Goal: Transaction & Acquisition: Purchase product/service

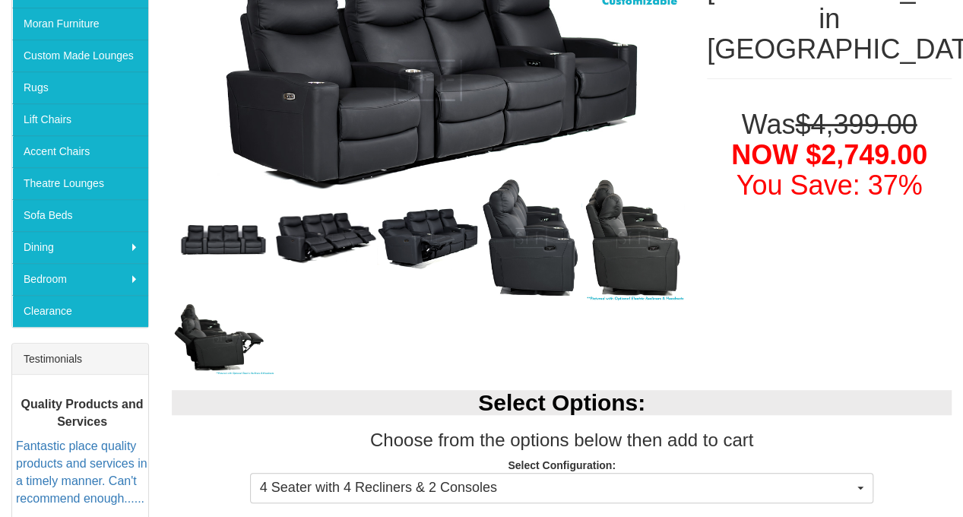
scroll to position [304, 0]
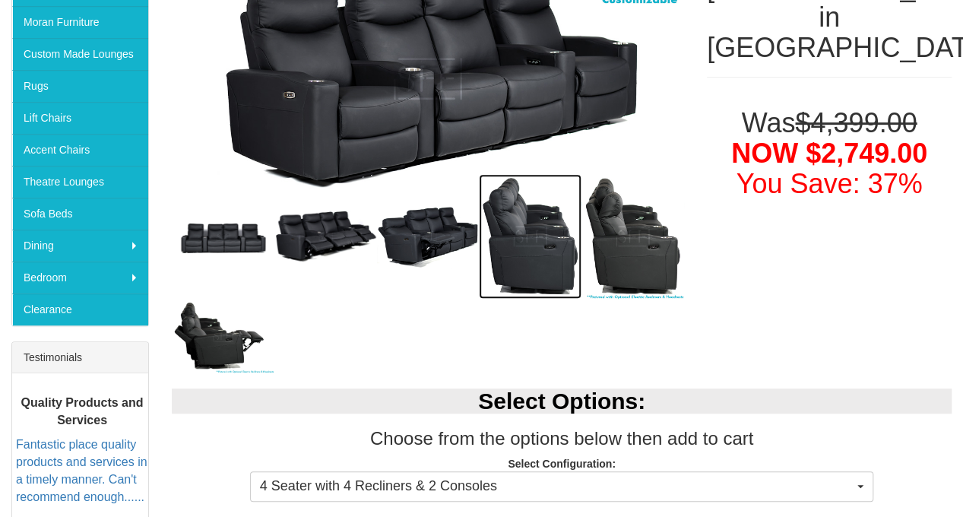
click at [543, 258] on img at bounding box center [530, 236] width 103 height 125
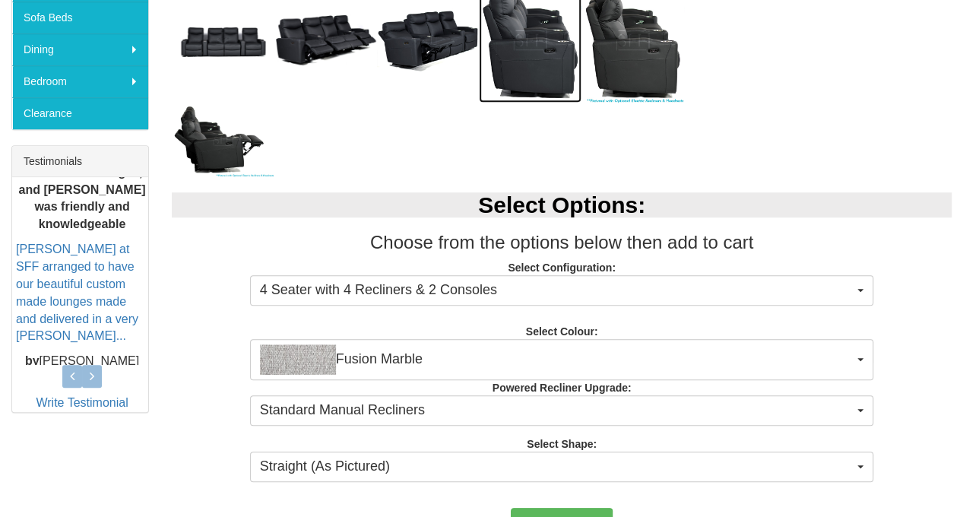
scroll to position [532, 0]
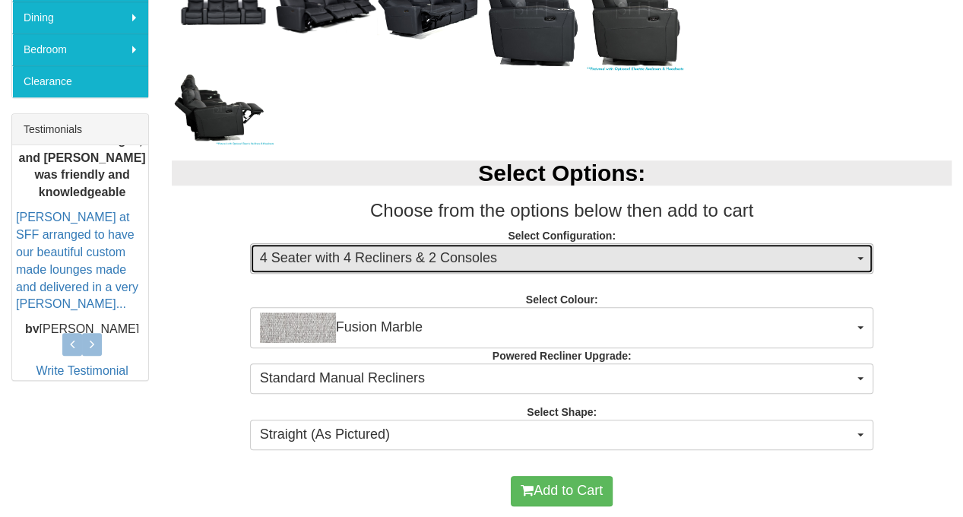
click at [644, 264] on span "4 Seater with 4 Recliners & 2 Consoles" at bounding box center [557, 258] width 594 height 20
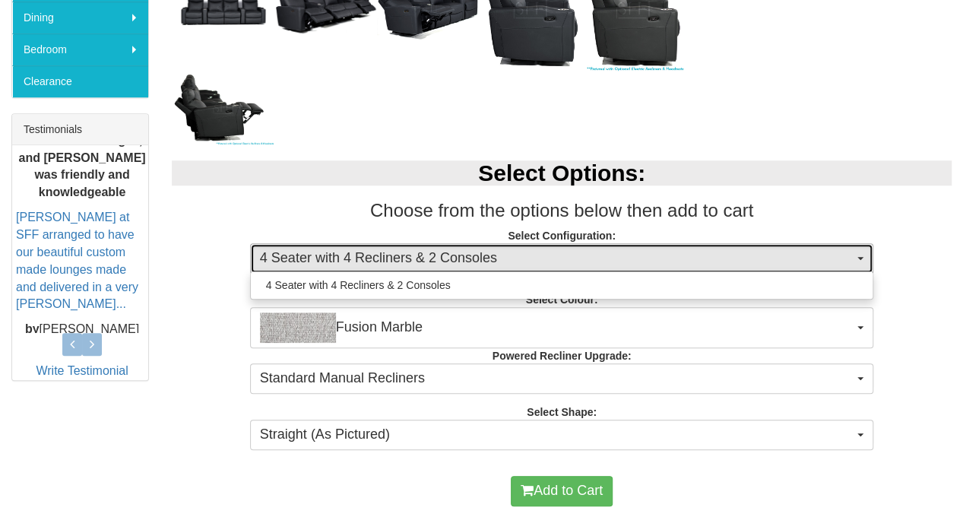
click at [644, 264] on span "4 Seater with 4 Recliners & 2 Consoles" at bounding box center [557, 258] width 594 height 20
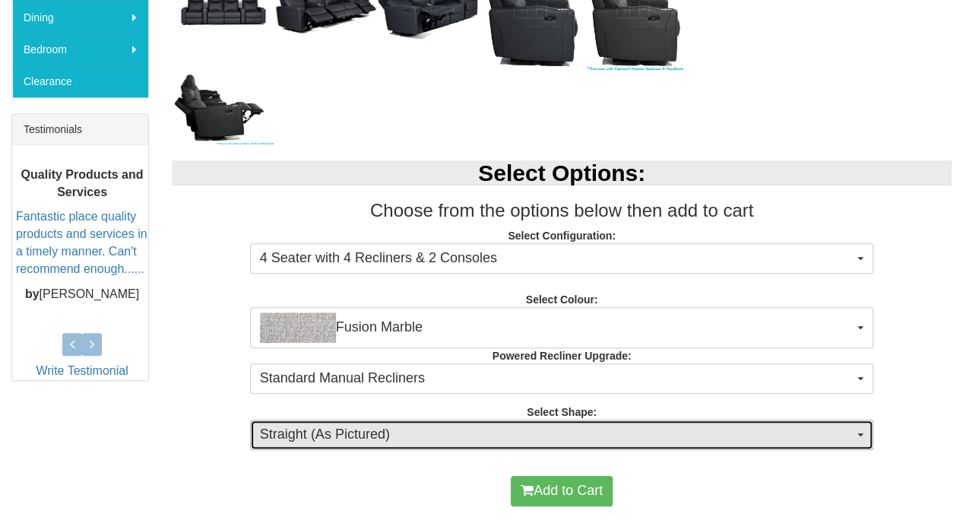
click at [669, 437] on span "Straight (As Pictured)" at bounding box center [557, 435] width 594 height 20
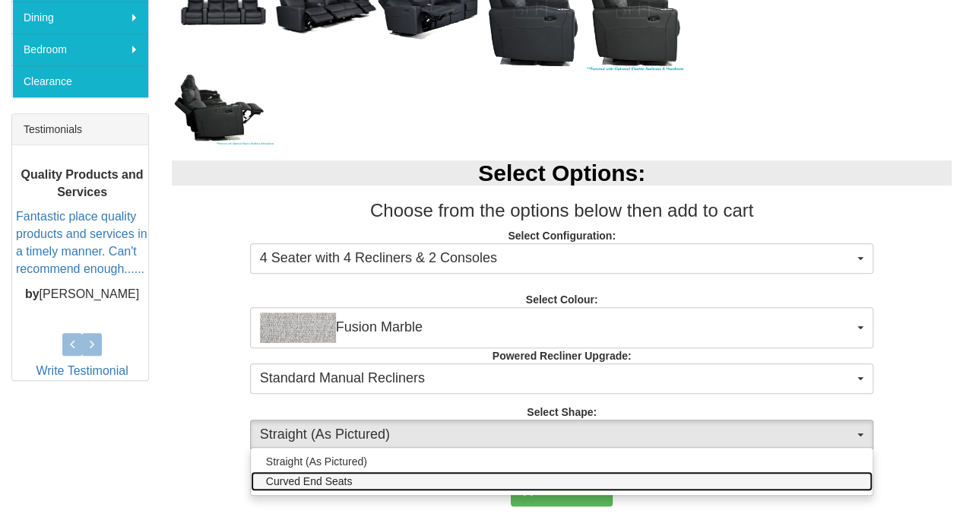
click at [649, 477] on link "Curved End Seats" at bounding box center [562, 481] width 622 height 20
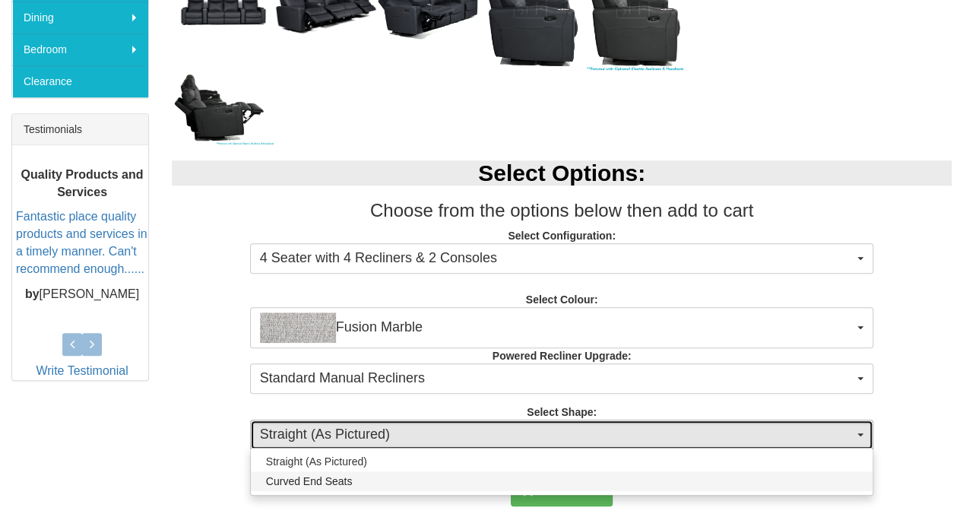
select select "1441"
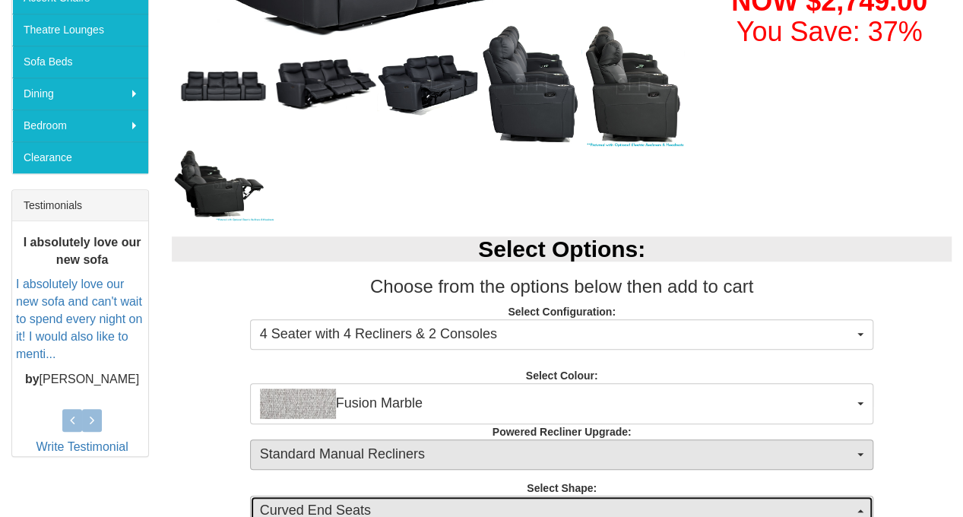
scroll to position [608, 0]
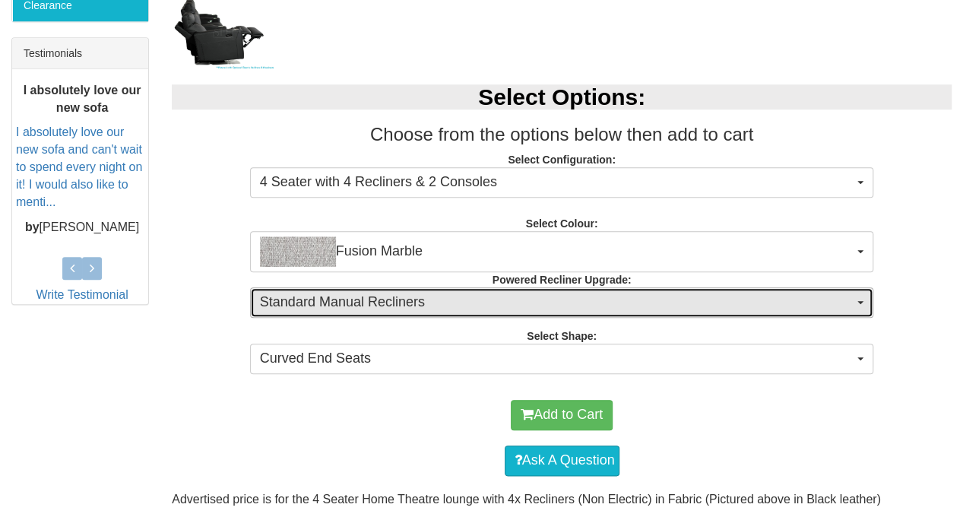
click at [624, 297] on span "Standard Manual Recliners" at bounding box center [557, 303] width 594 height 20
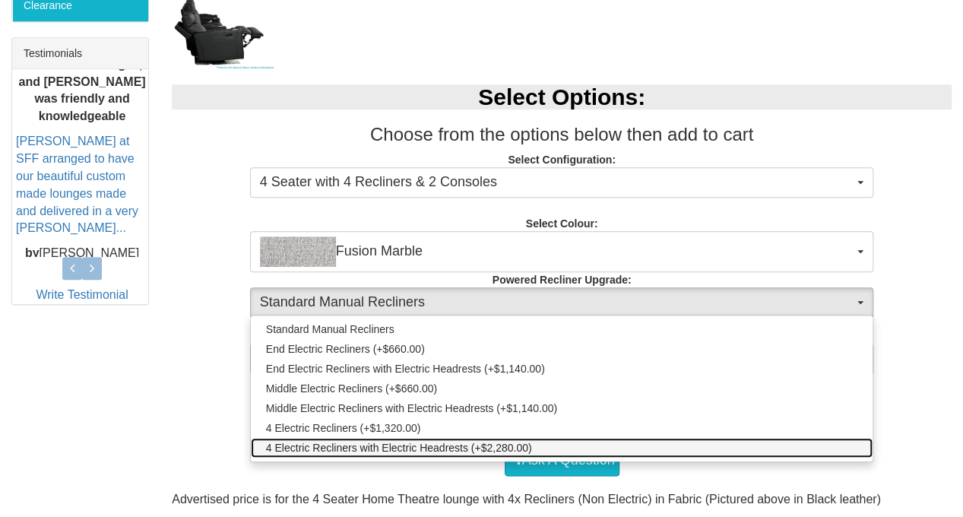
click at [430, 441] on span "4 Electric Recliners with Electric Headrests (+$2,280.00)" at bounding box center [399, 447] width 266 height 15
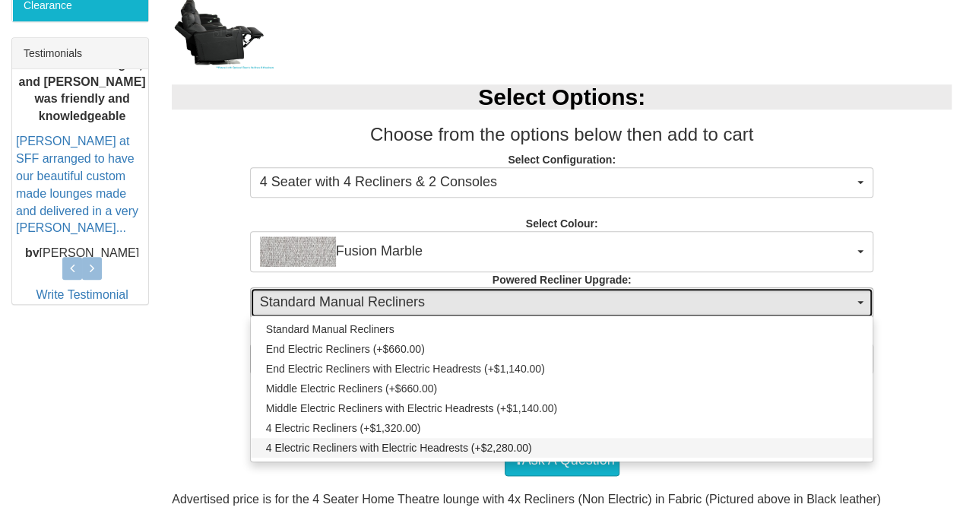
select select "1995"
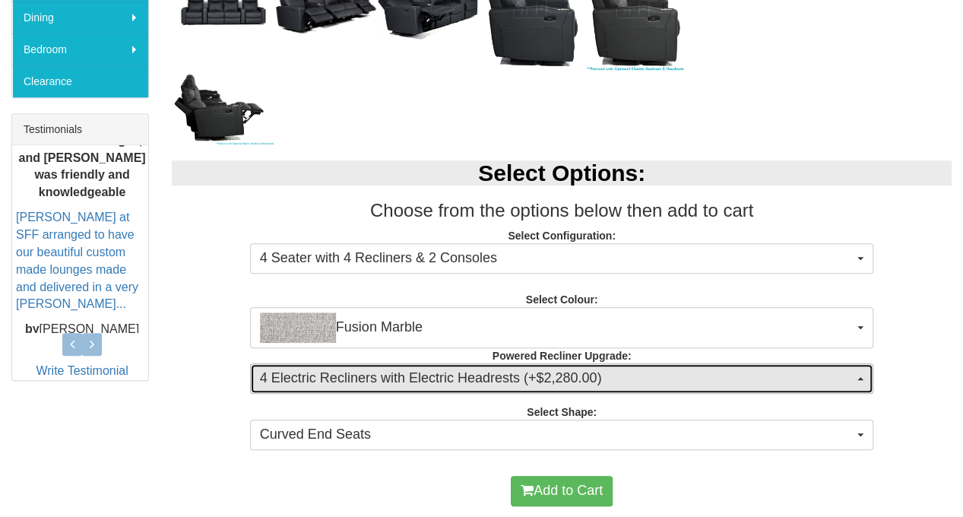
scroll to position [684, 0]
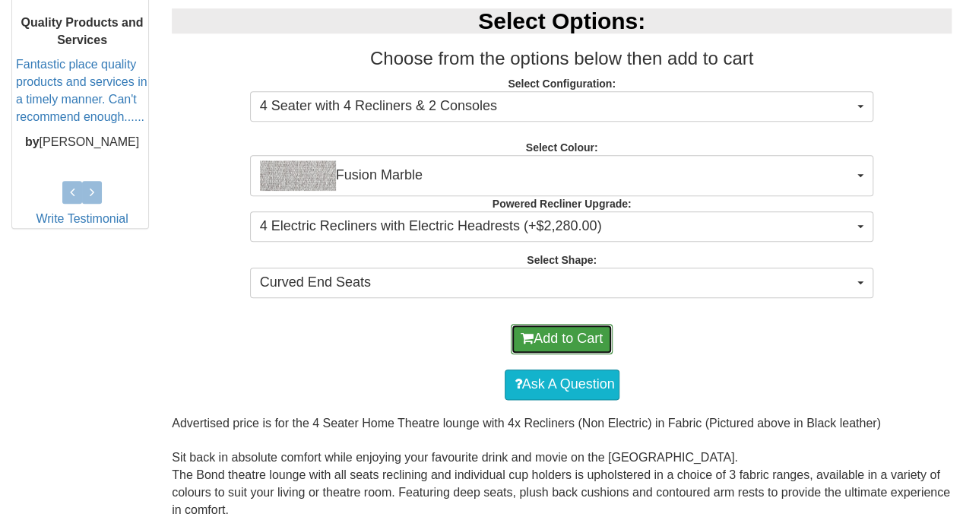
click at [555, 347] on button "Add to Cart" at bounding box center [562, 339] width 102 height 30
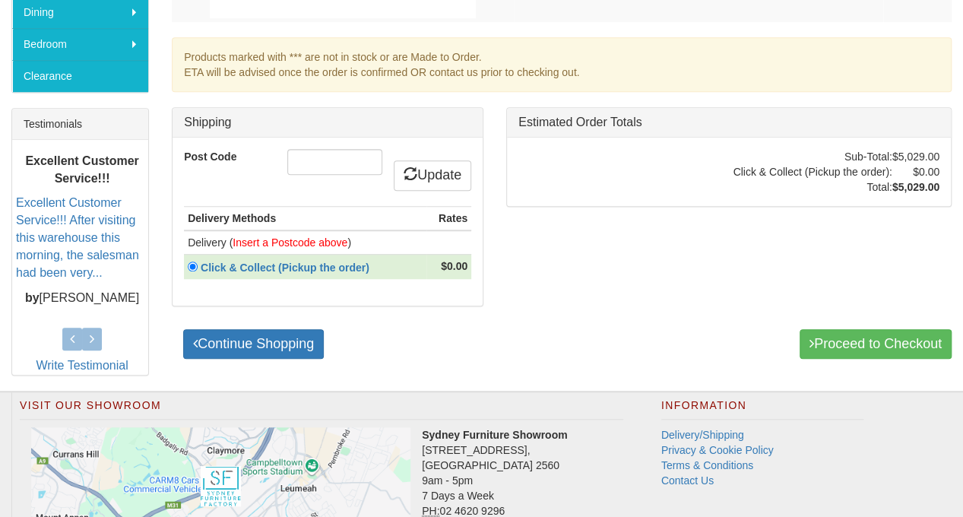
scroll to position [372, 0]
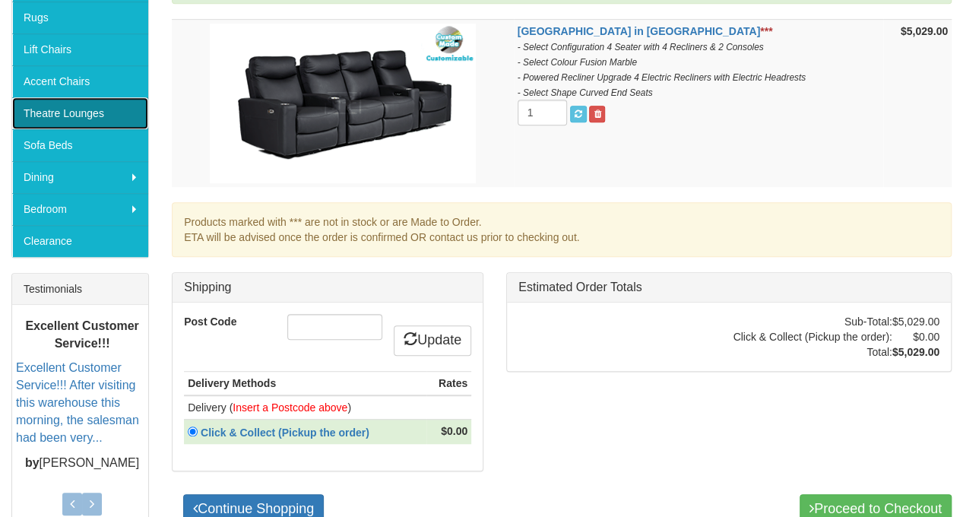
click at [56, 111] on link "Theatre Lounges" at bounding box center [80, 113] width 136 height 32
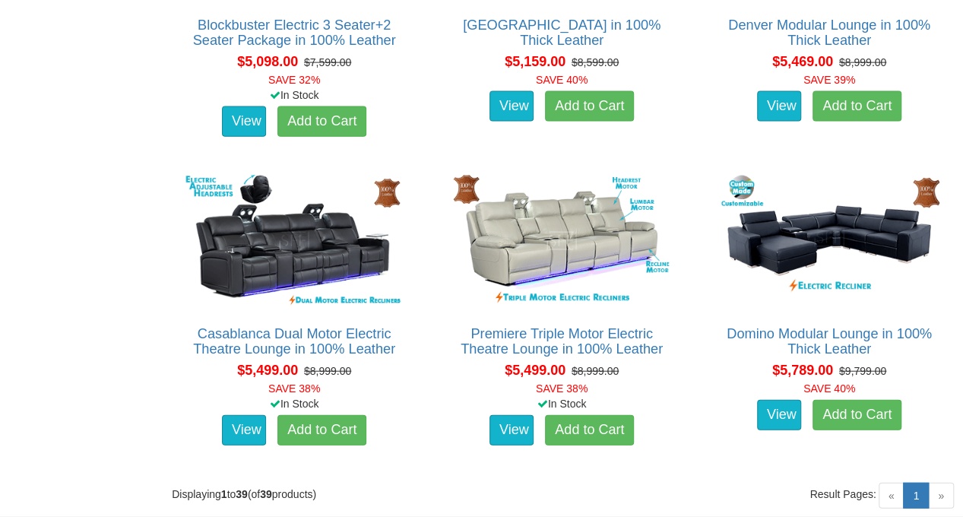
scroll to position [4635, 0]
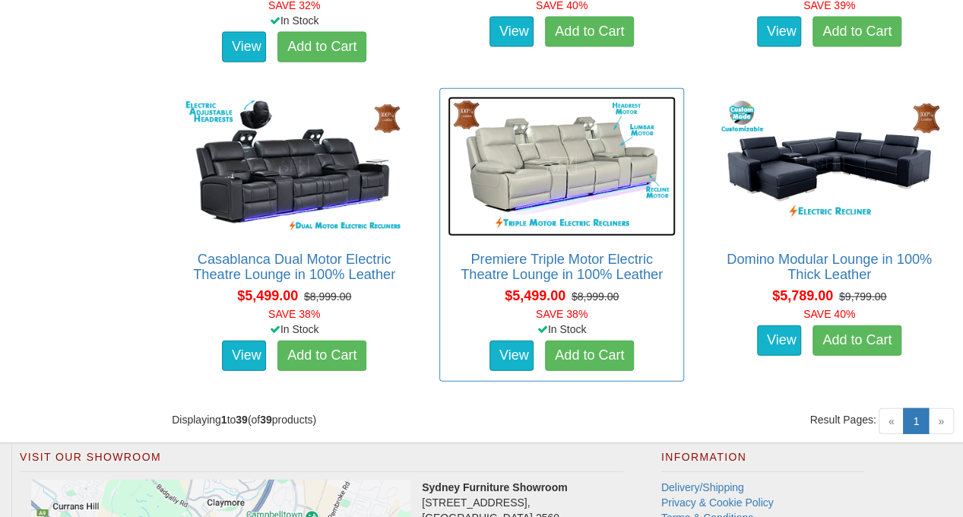
click at [541, 160] on img at bounding box center [562, 166] width 228 height 140
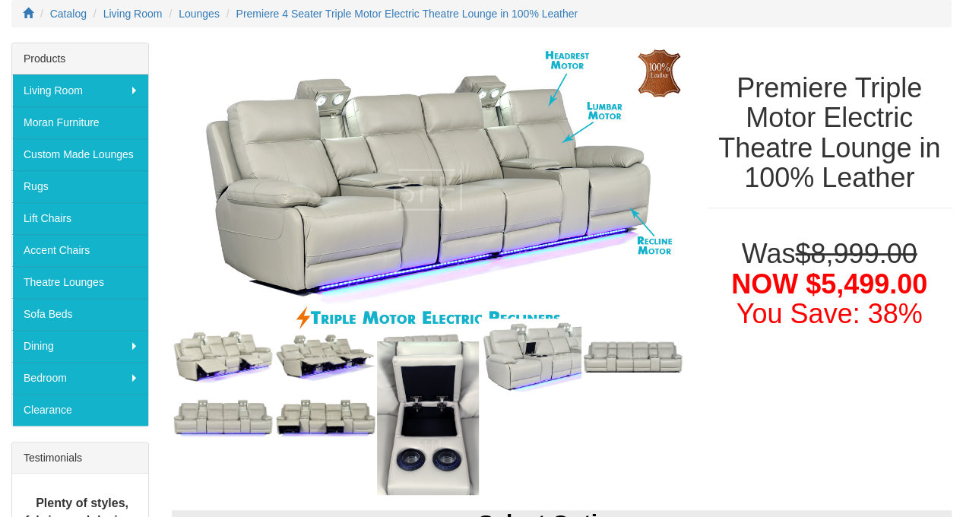
scroll to position [228, 0]
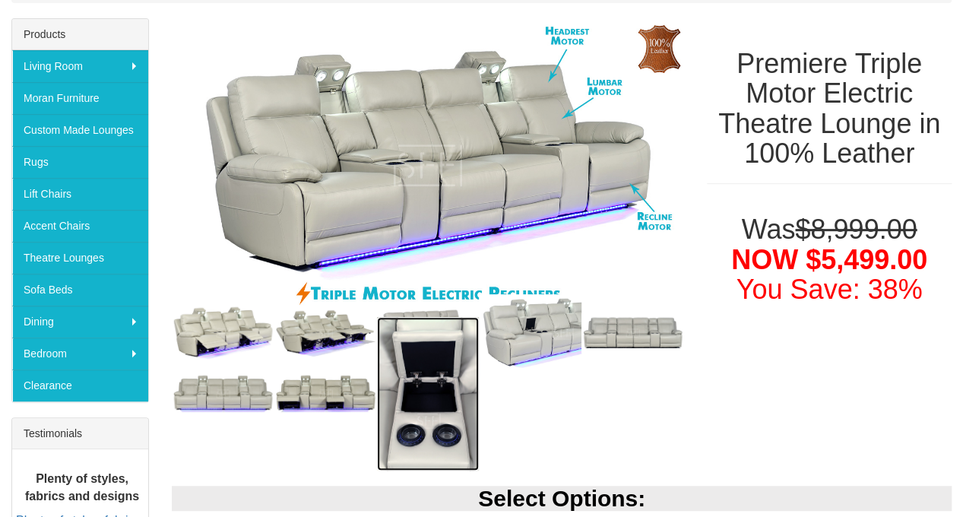
click at [451, 408] on img at bounding box center [428, 393] width 103 height 153
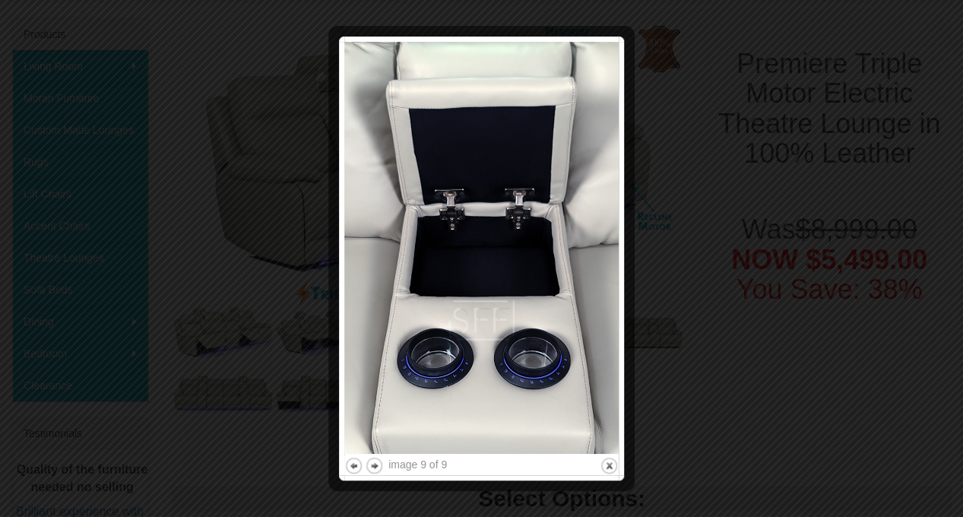
click at [546, 365] on img at bounding box center [481, 248] width 274 height 412
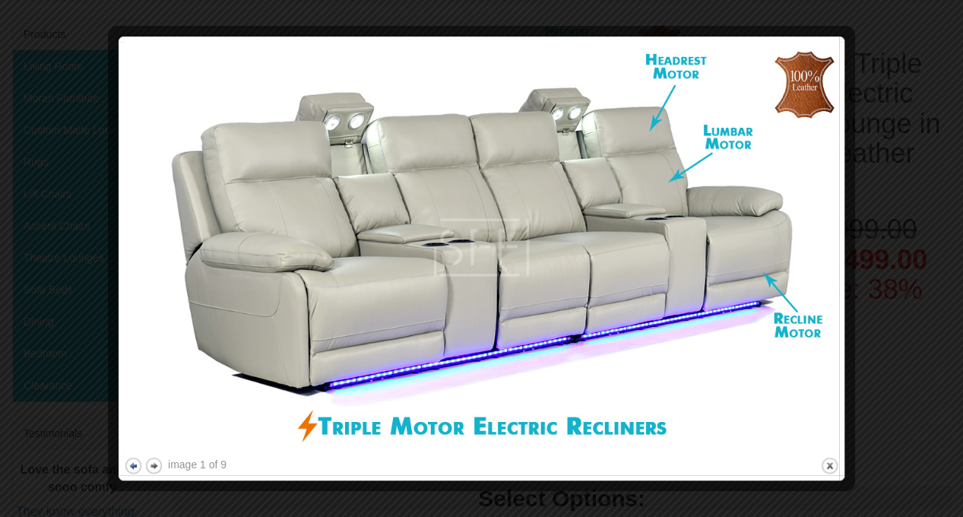
click at [131, 469] on button "previous" at bounding box center [133, 465] width 19 height 19
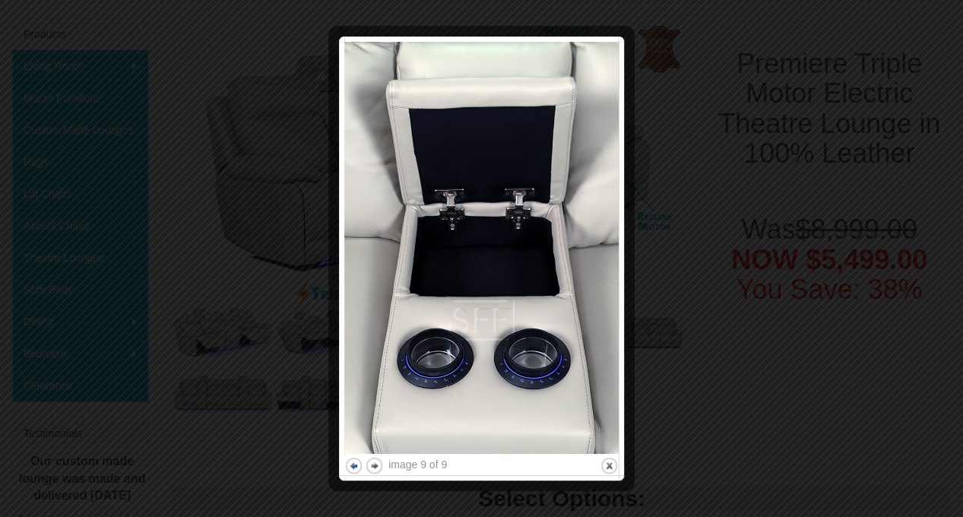
click at [131, 469] on div at bounding box center [481, 258] width 963 height 517
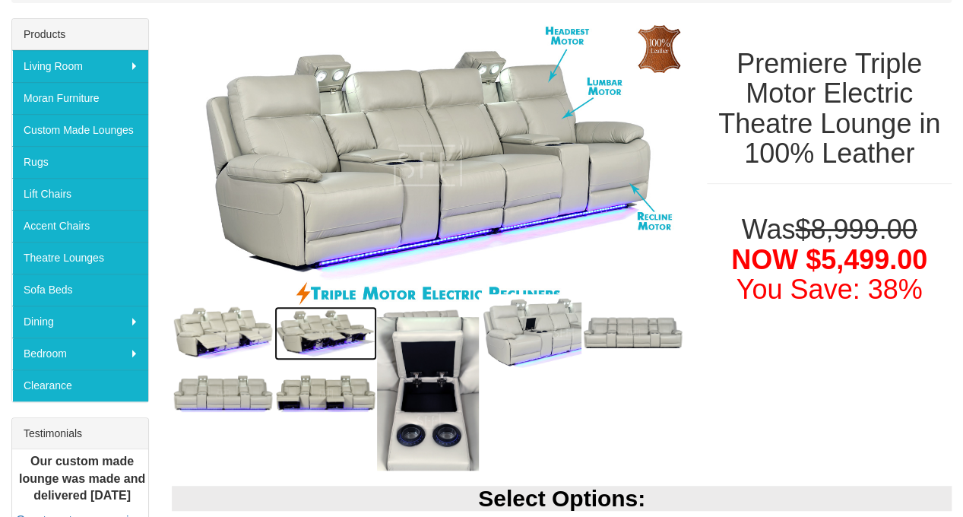
click at [319, 338] on img at bounding box center [325, 332] width 103 height 53
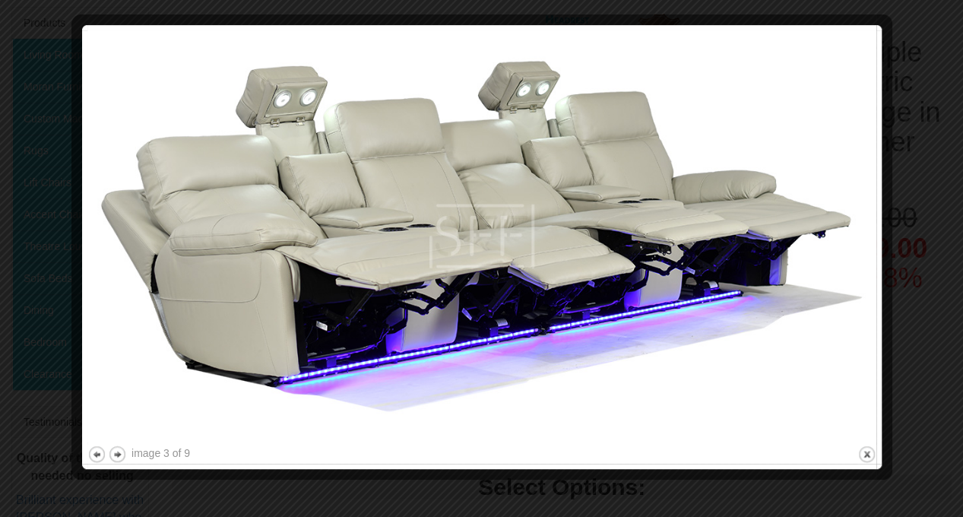
scroll to position [76, 0]
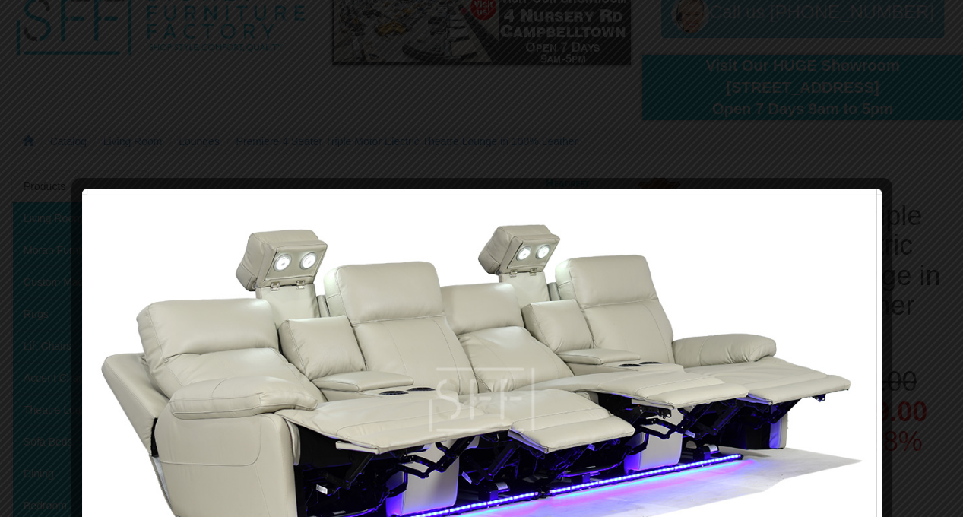
click at [524, 142] on div at bounding box center [481, 258] width 963 height 517
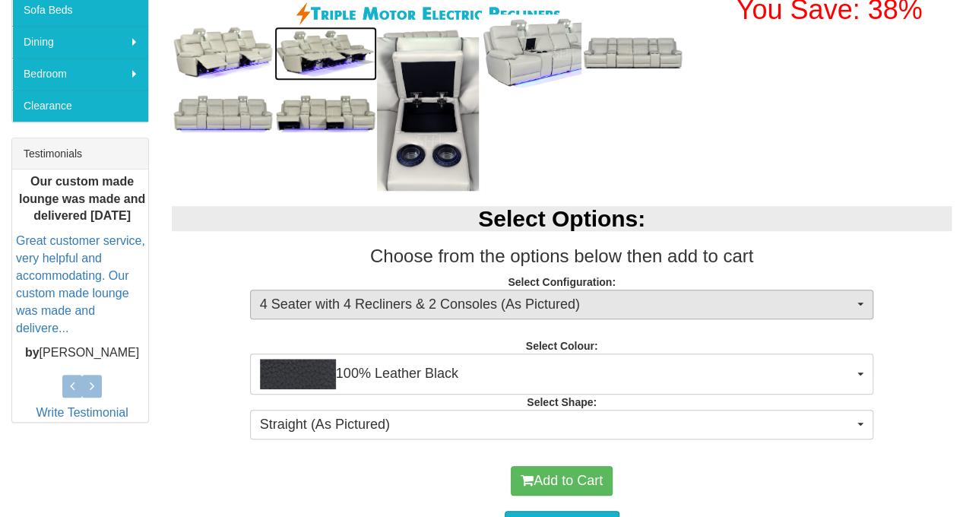
scroll to position [532, 0]
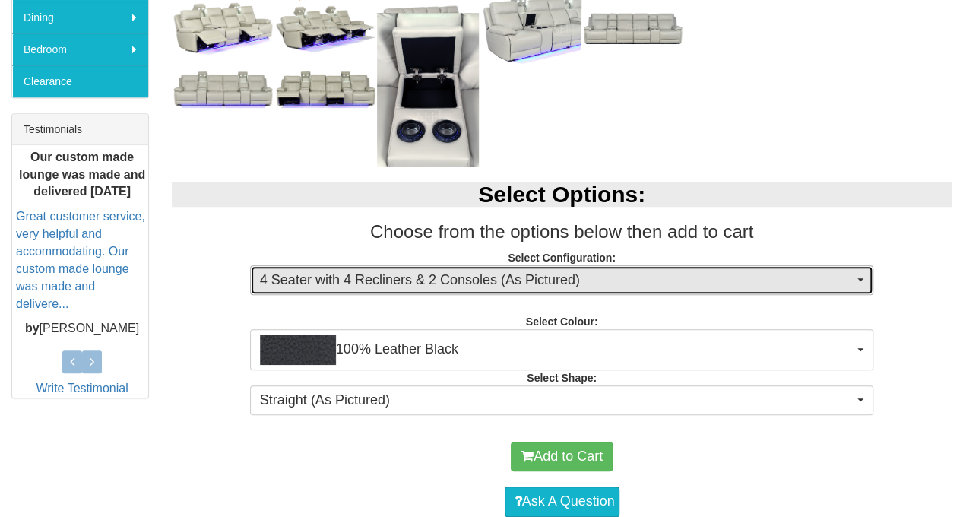
click at [535, 285] on span "4 Seater with 4 Recliners & 2 Consoles (As Pictured)" at bounding box center [557, 280] width 594 height 20
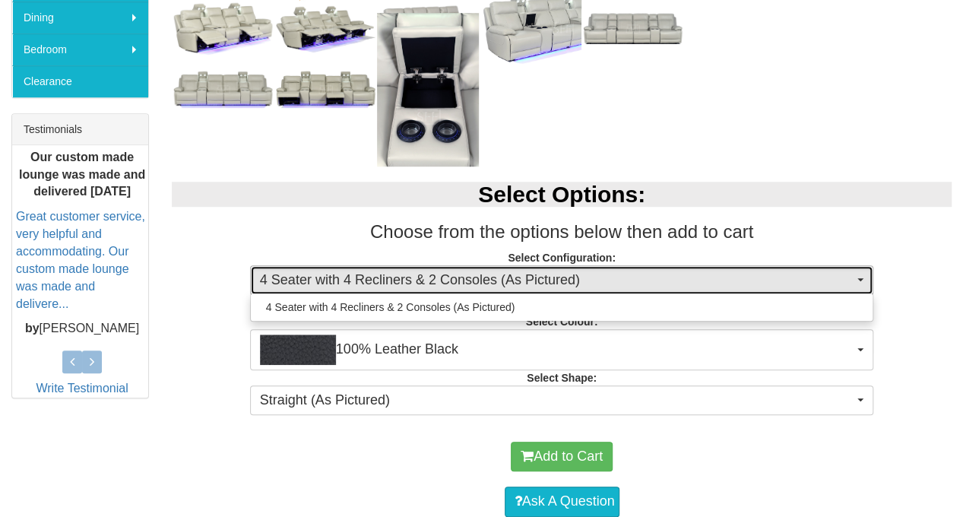
click at [535, 285] on span "4 Seater with 4 Recliners & 2 Consoles (As Pictured)" at bounding box center [557, 280] width 594 height 20
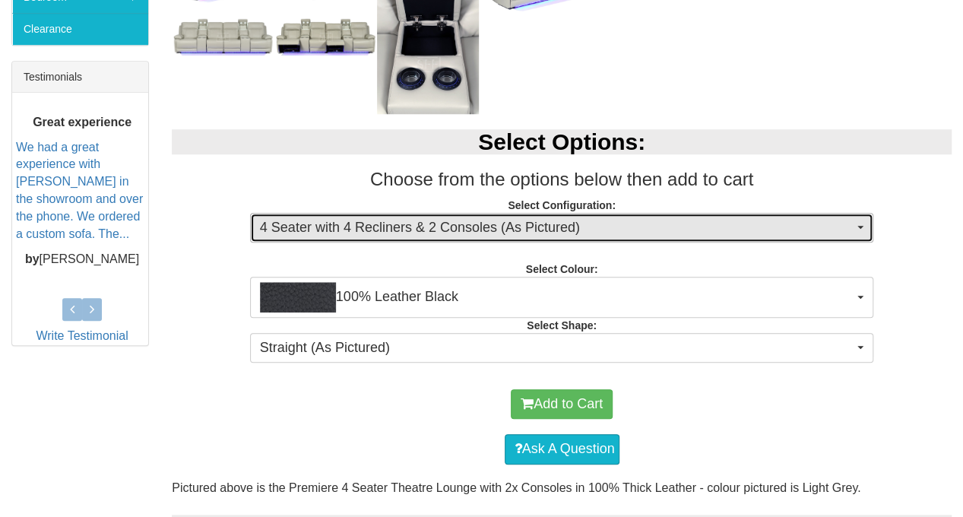
scroll to position [608, 0]
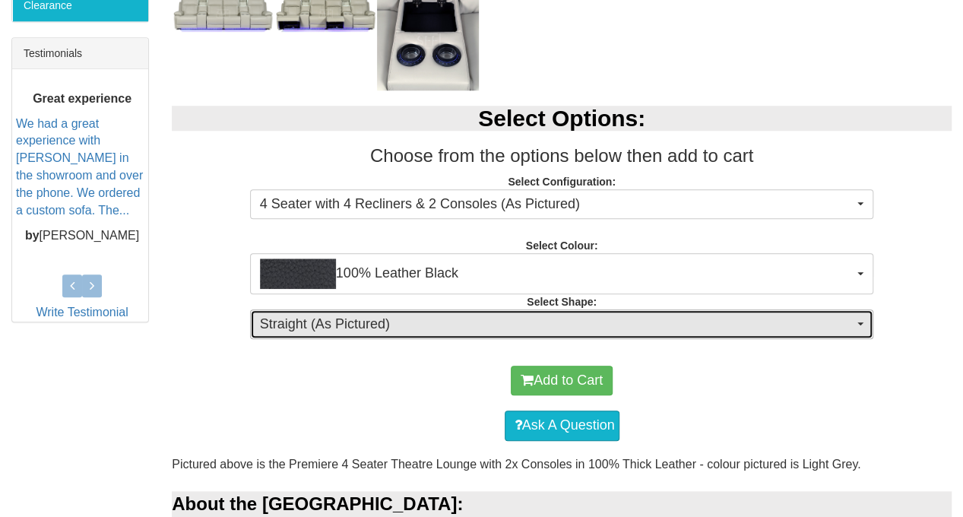
click at [473, 331] on span "Straight (As Pictured)" at bounding box center [557, 325] width 594 height 20
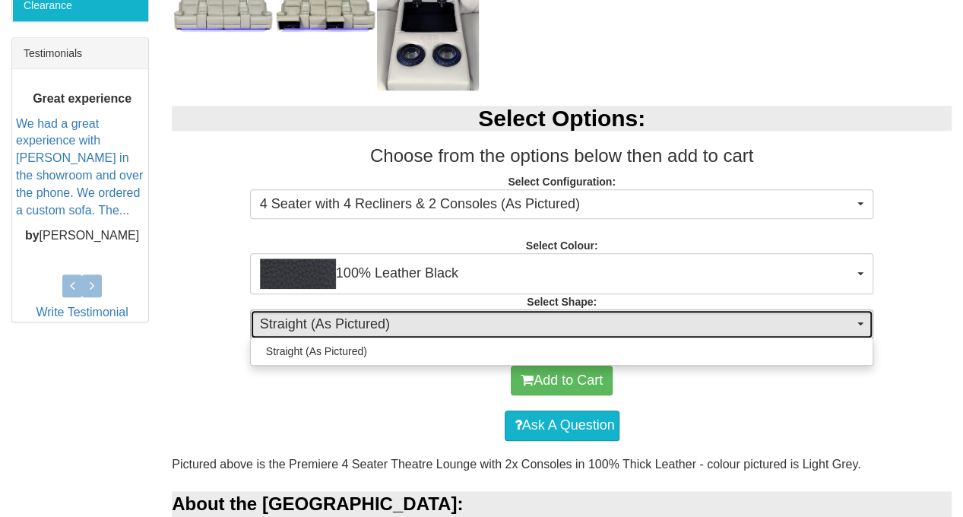
click at [424, 326] on span "Straight (As Pictured)" at bounding box center [557, 325] width 594 height 20
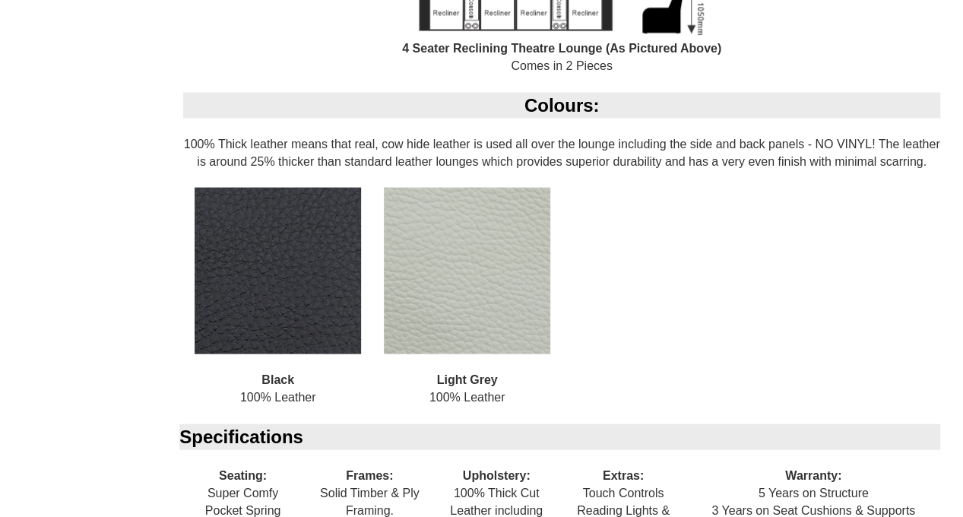
scroll to position [1520, 0]
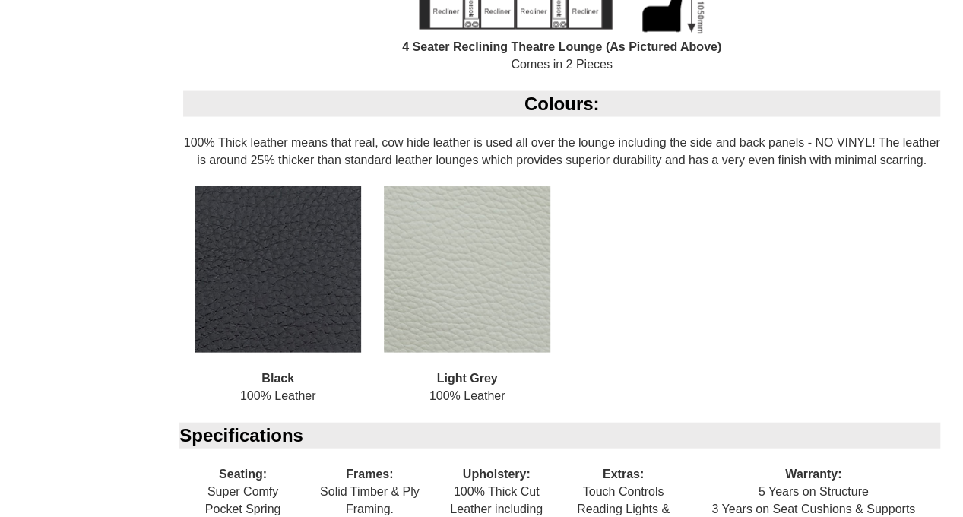
click at [318, 259] on img at bounding box center [278, 269] width 166 height 166
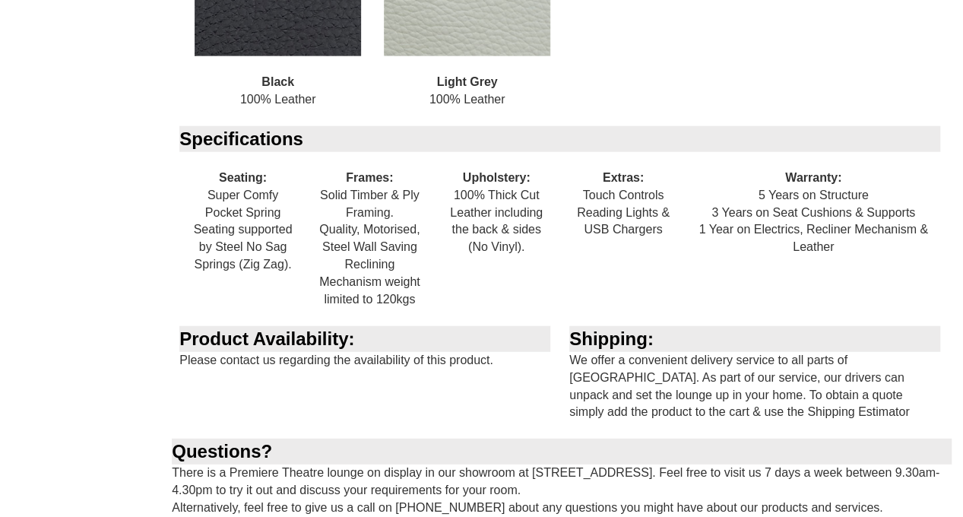
scroll to position [1823, 0]
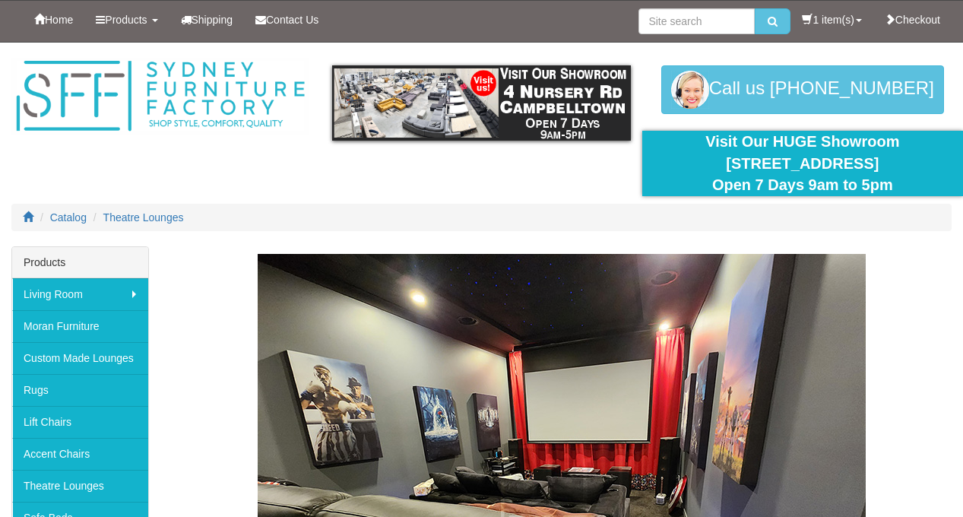
scroll to position [4635, 0]
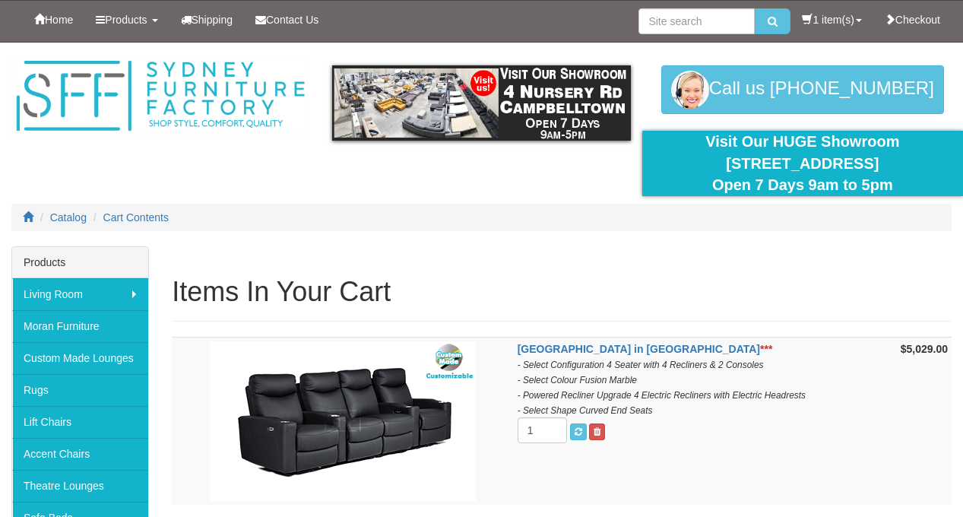
scroll to position [372, 0]
